Goal: Task Accomplishment & Management: Manage account settings

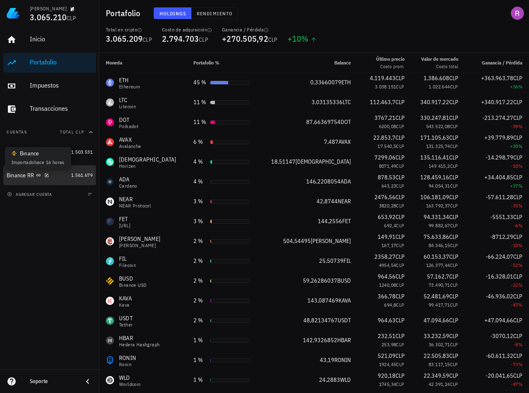
click at [38, 175] on icon at bounding box center [38, 175] width 4 height 2
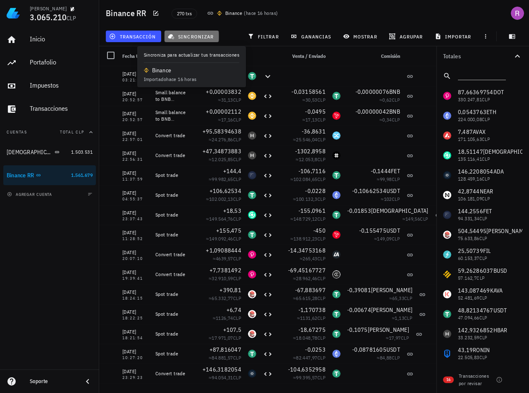
click at [193, 38] on span "sincronizar" at bounding box center [191, 36] width 44 height 7
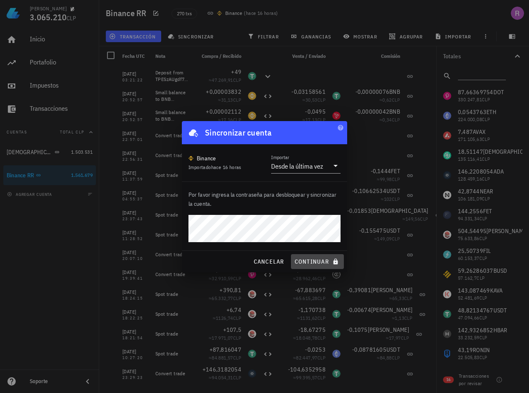
click at [312, 261] on span "continuar" at bounding box center [317, 261] width 46 height 7
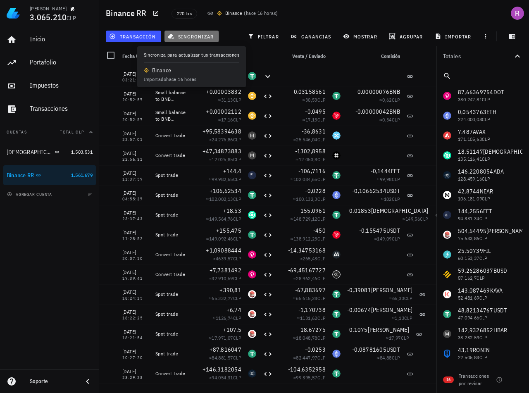
click at [190, 36] on span "sincronizar" at bounding box center [191, 36] width 44 height 7
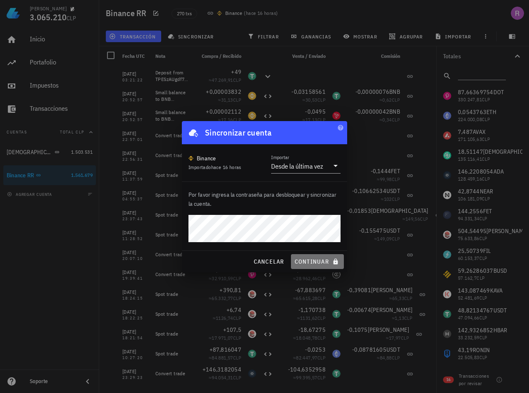
click at [318, 265] on span "continuar" at bounding box center [317, 261] width 46 height 7
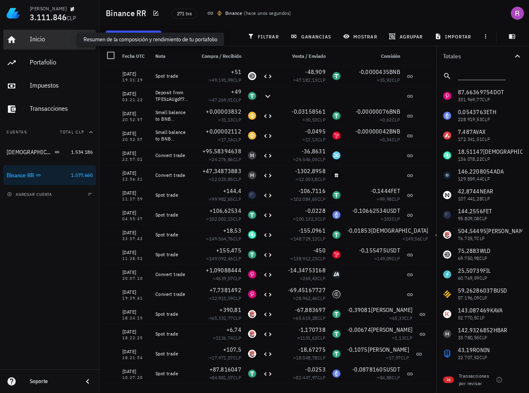
click at [37, 39] on div "Inicio" at bounding box center [61, 39] width 63 height 8
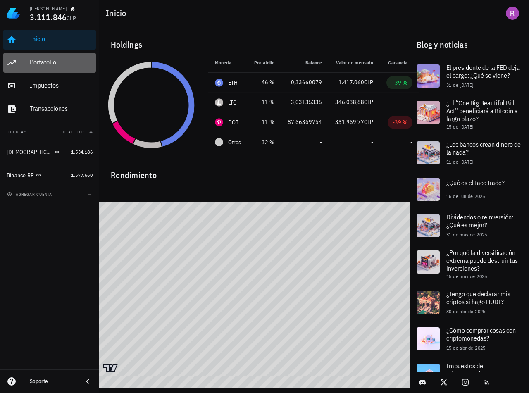
click at [46, 68] on div "Portafolio" at bounding box center [61, 62] width 63 height 19
